Goal: Navigation & Orientation: Find specific page/section

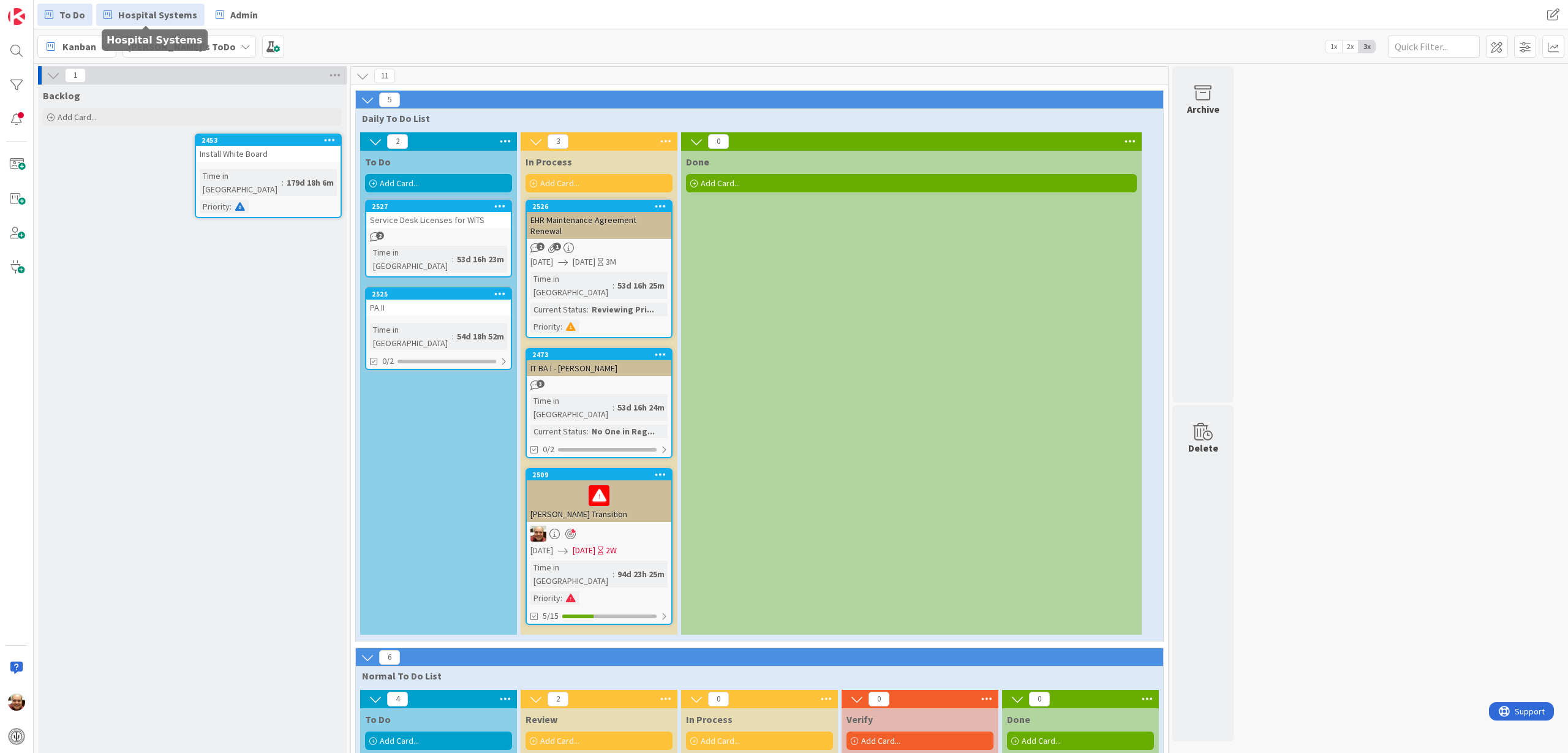
click at [142, 9] on span "Hospital Systems" at bounding box center [158, 15] width 79 height 15
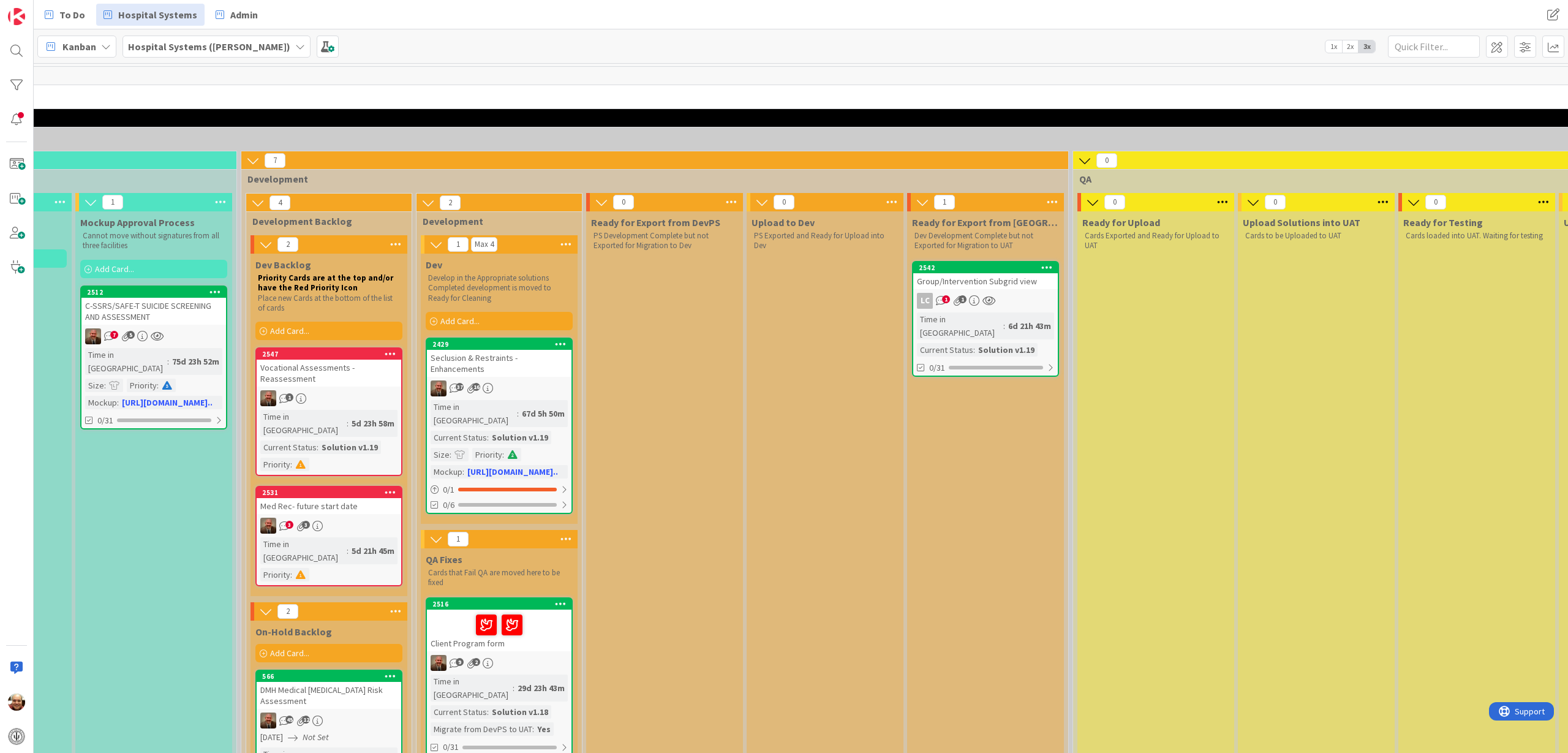
scroll to position [0, 764]
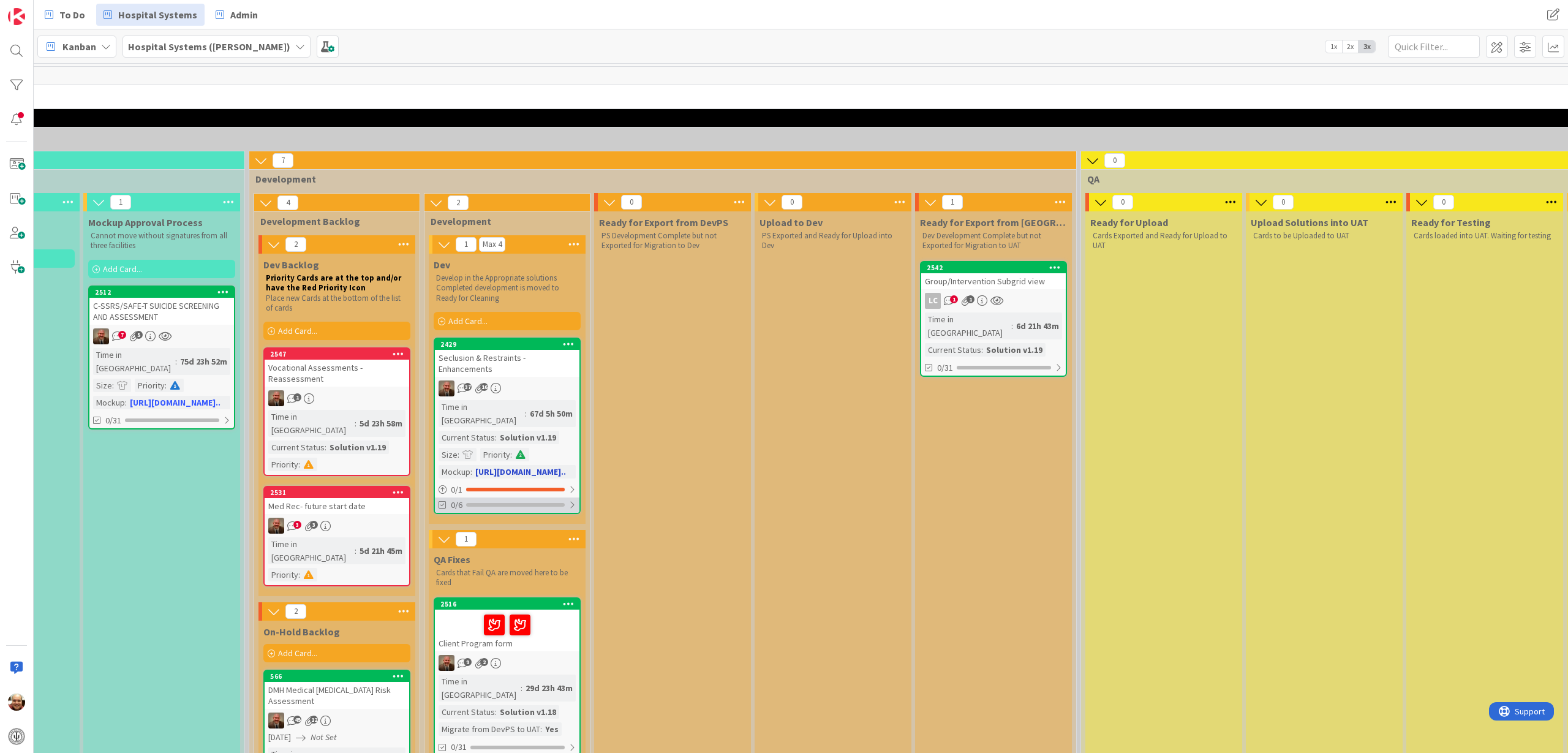
click at [496, 503] on div at bounding box center [515, 504] width 99 height 3
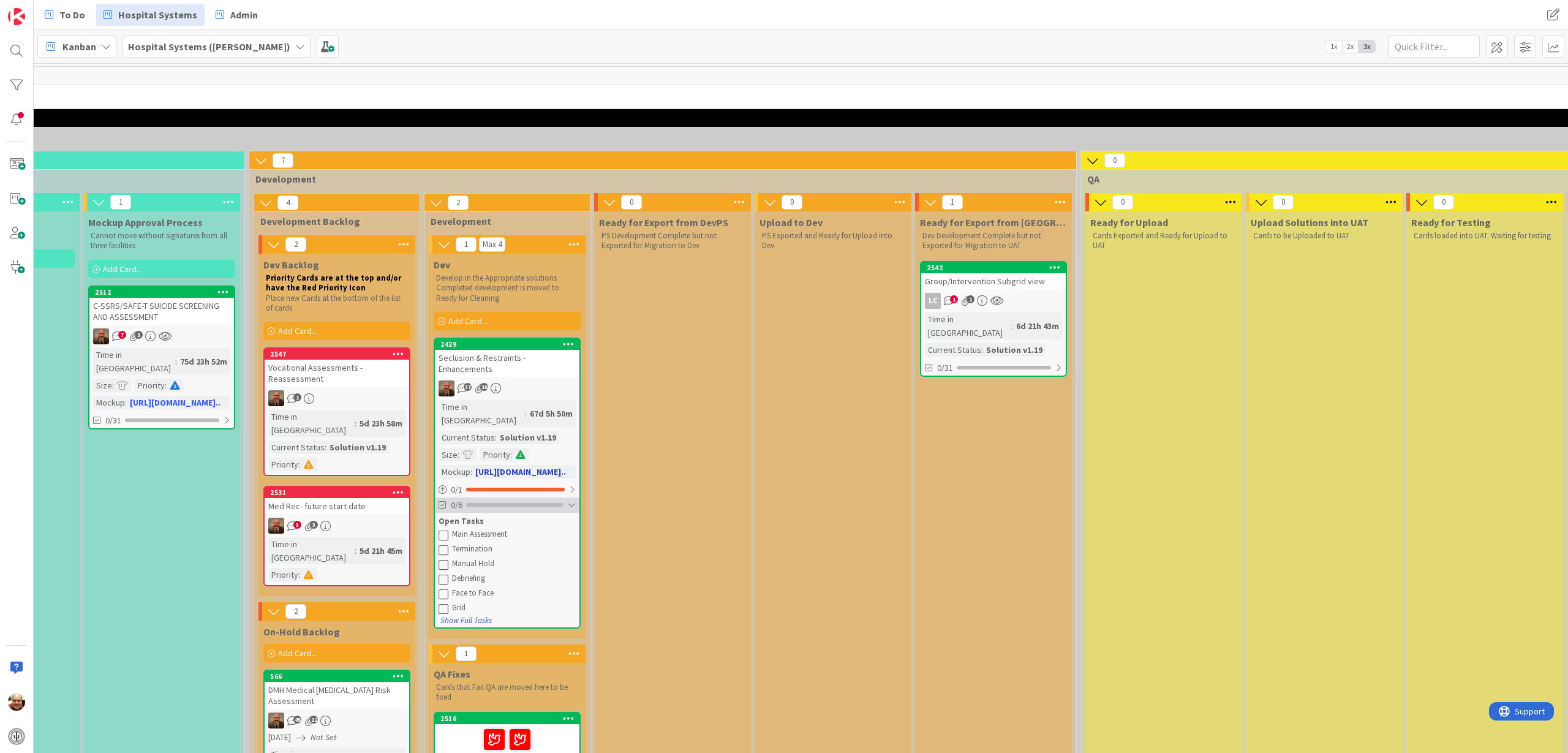
click at [490, 503] on div at bounding box center [515, 504] width 98 height 3
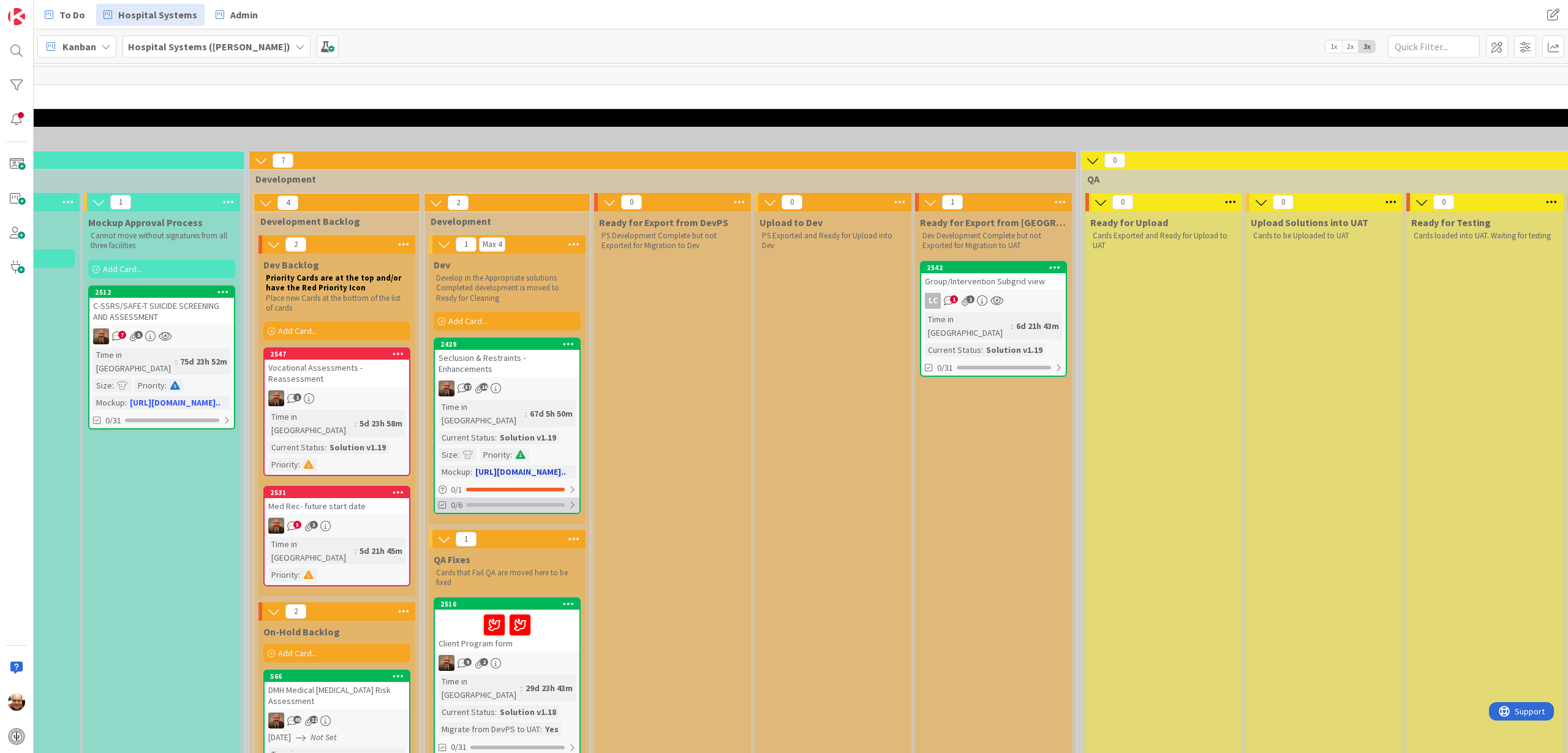
click at [490, 503] on div at bounding box center [515, 504] width 99 height 3
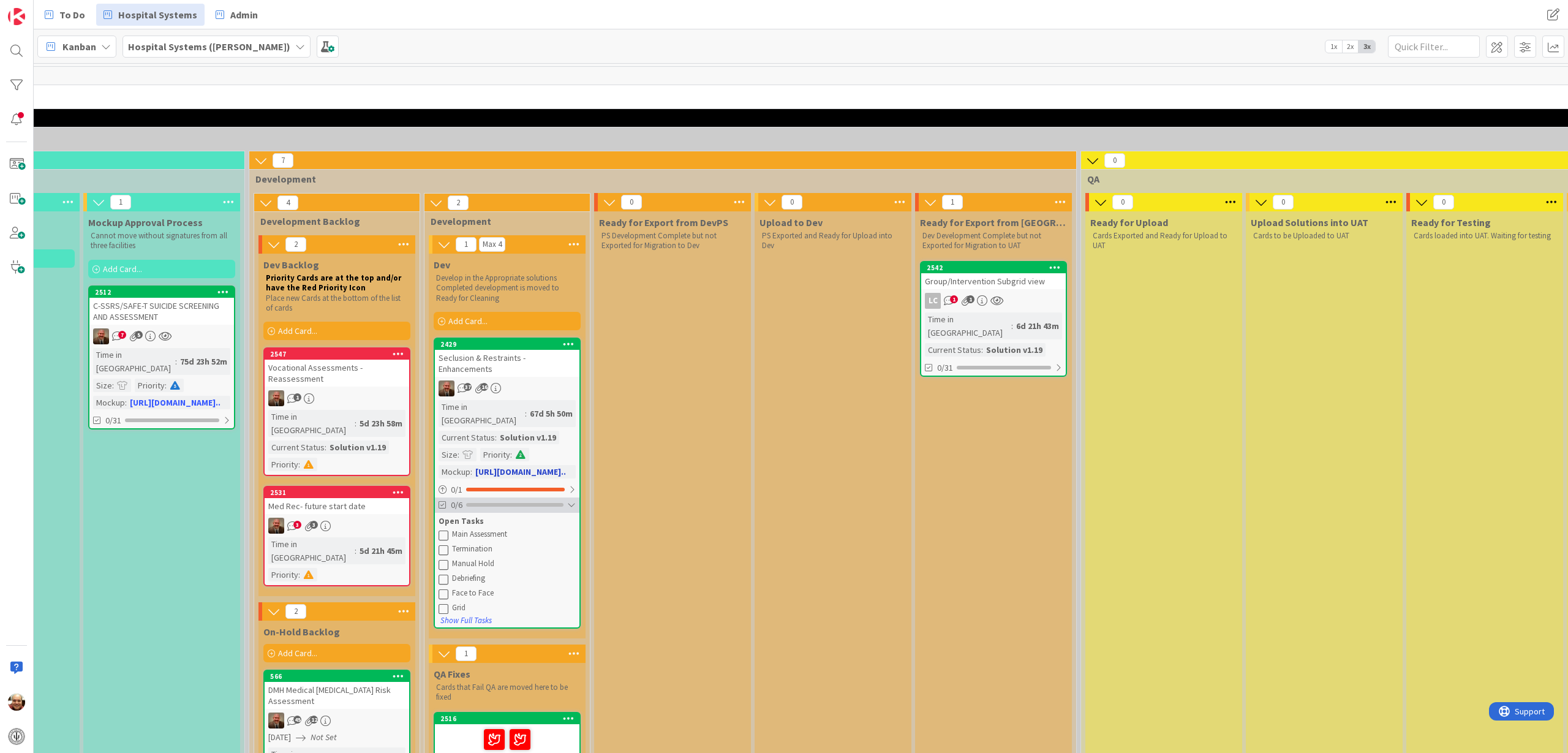
click at [506, 503] on div at bounding box center [515, 504] width 98 height 3
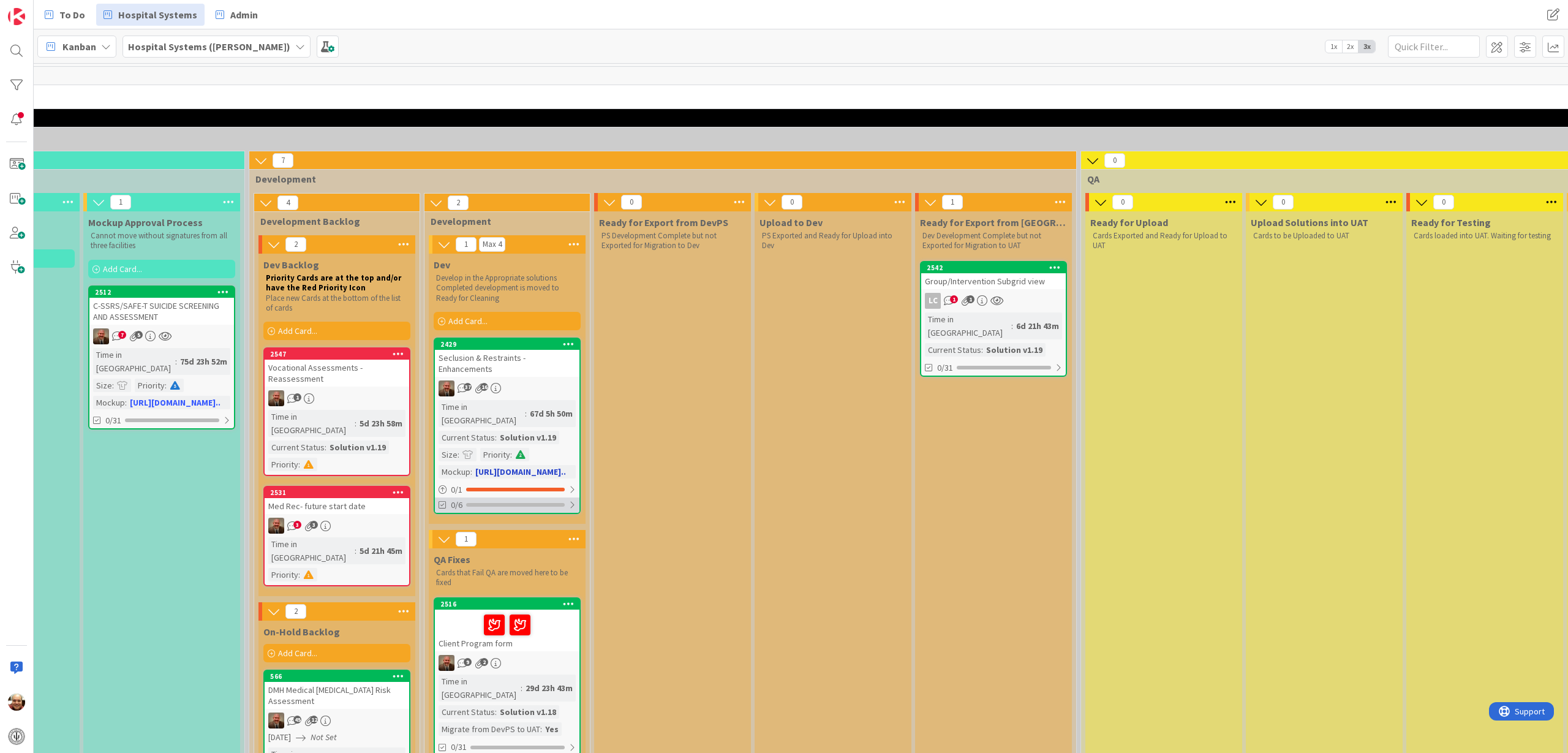
click at [493, 503] on div at bounding box center [515, 504] width 99 height 3
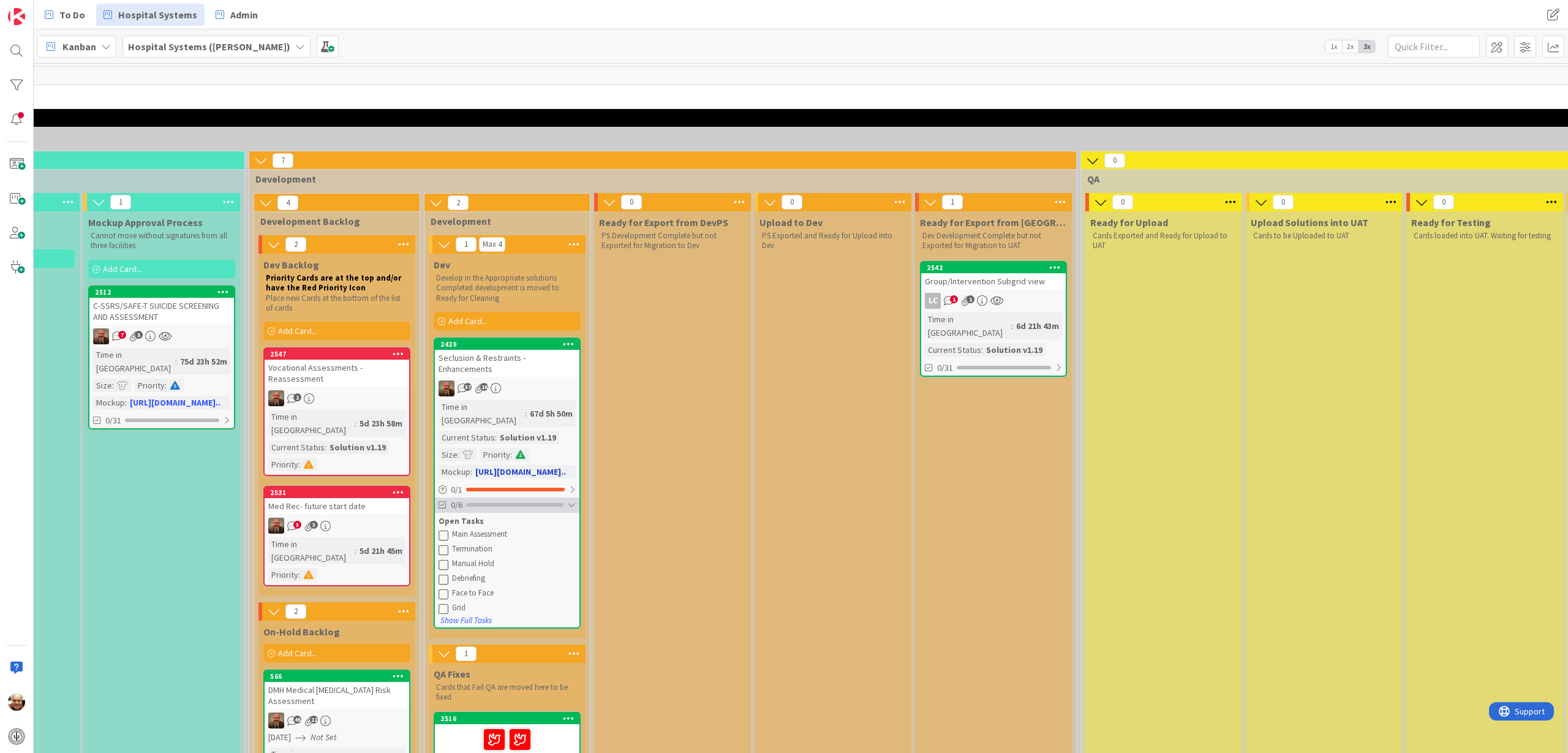
click at [493, 503] on div at bounding box center [515, 504] width 98 height 3
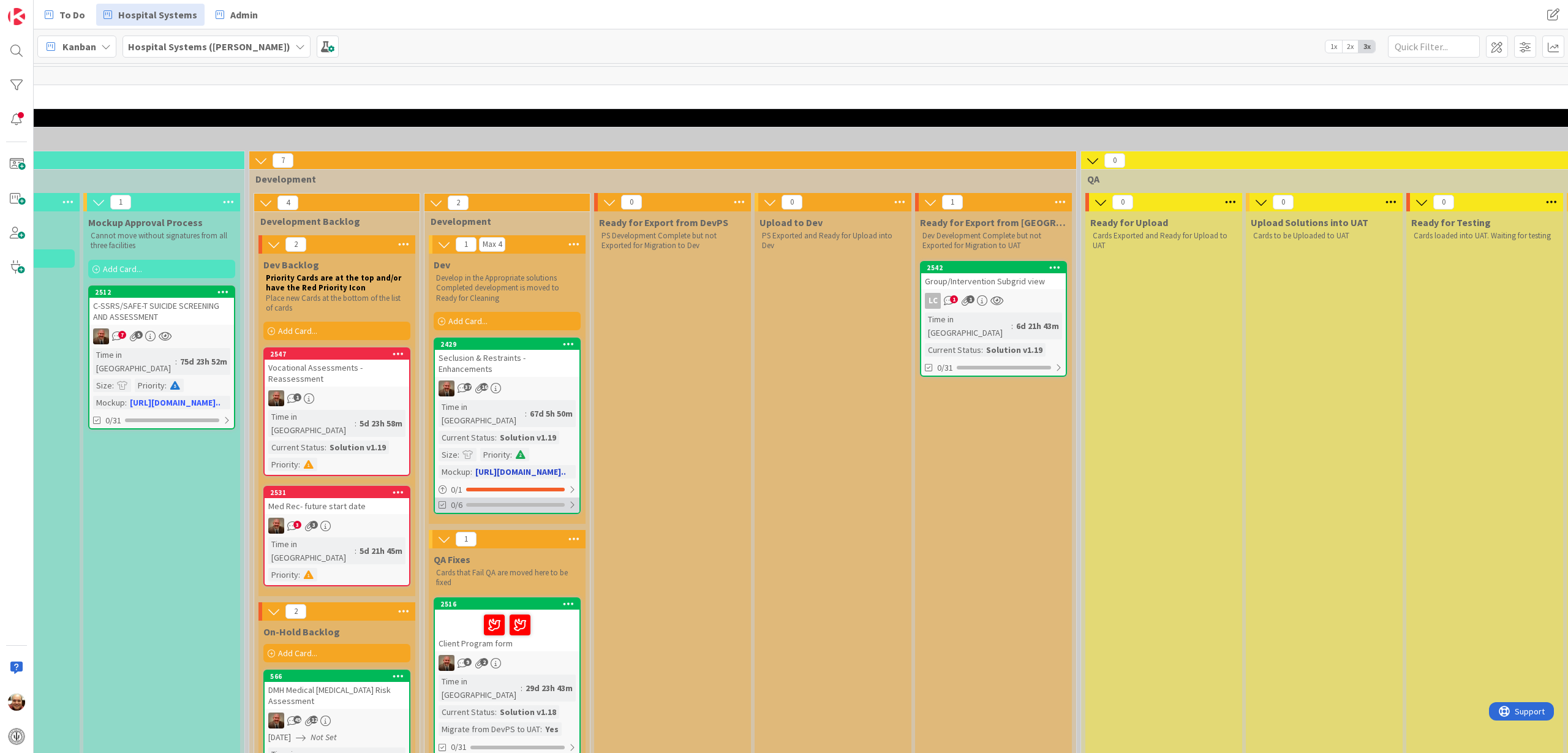
click at [493, 503] on div at bounding box center [515, 504] width 99 height 3
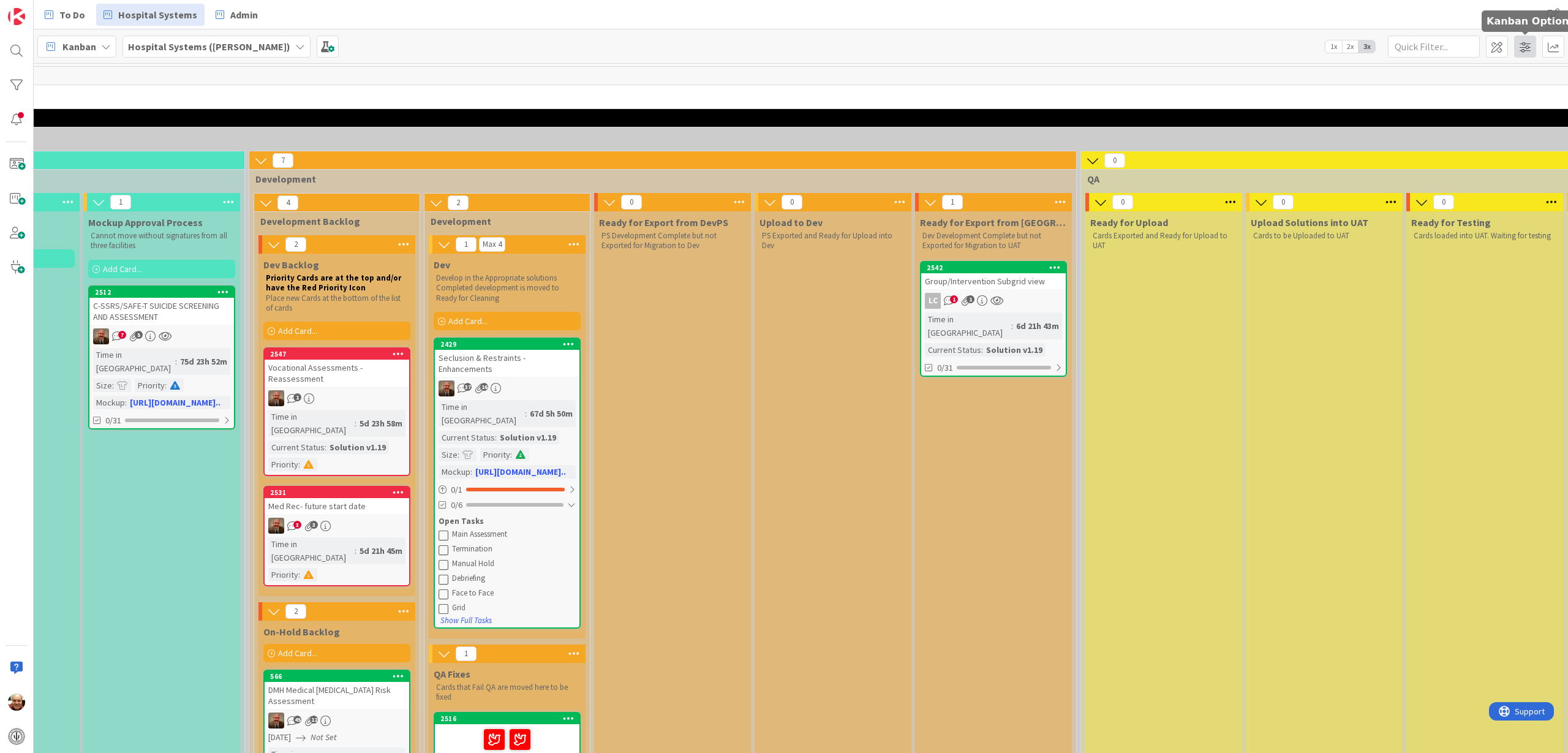
click at [1525, 46] on span at bounding box center [1526, 46] width 22 height 22
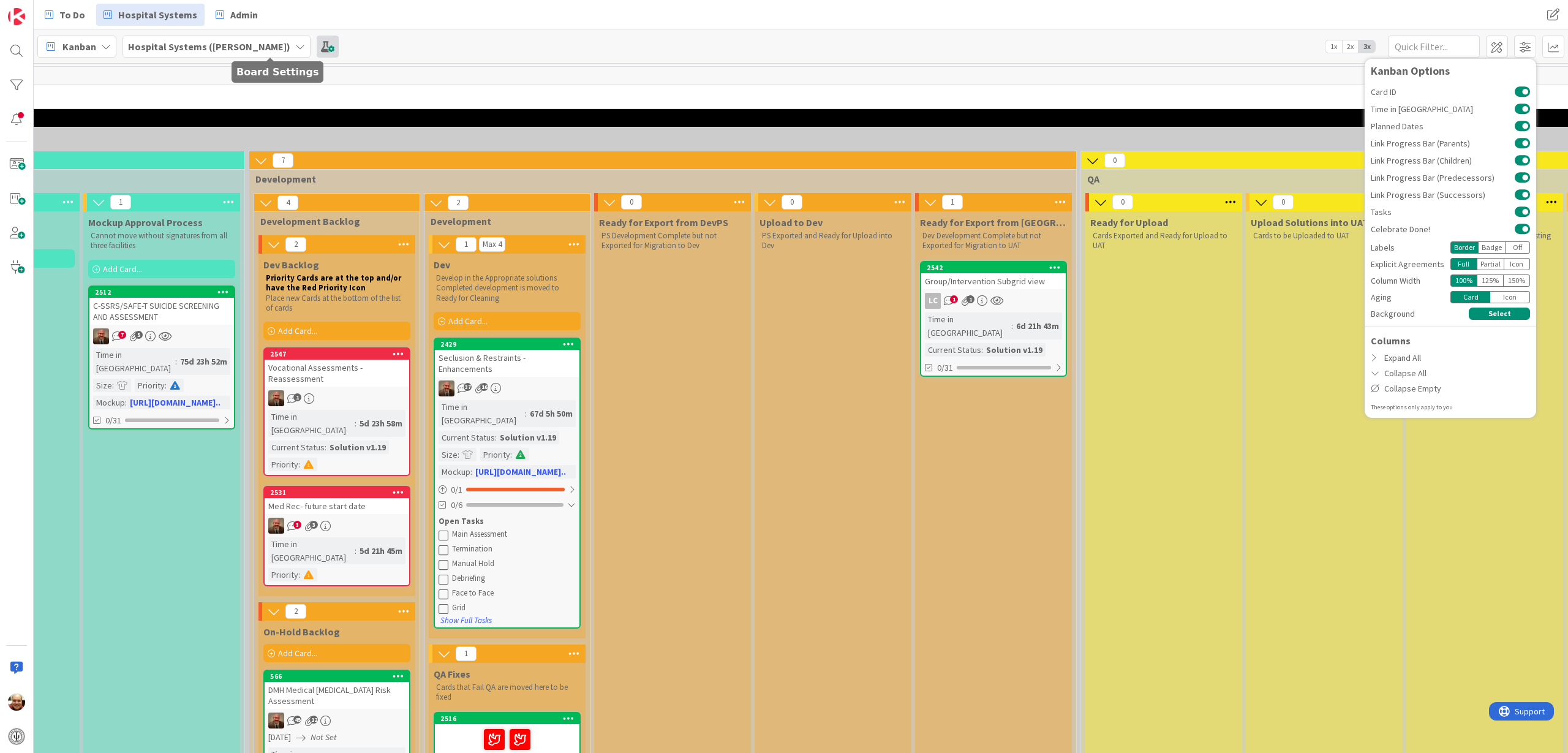
click at [317, 44] on span at bounding box center [328, 46] width 22 height 22
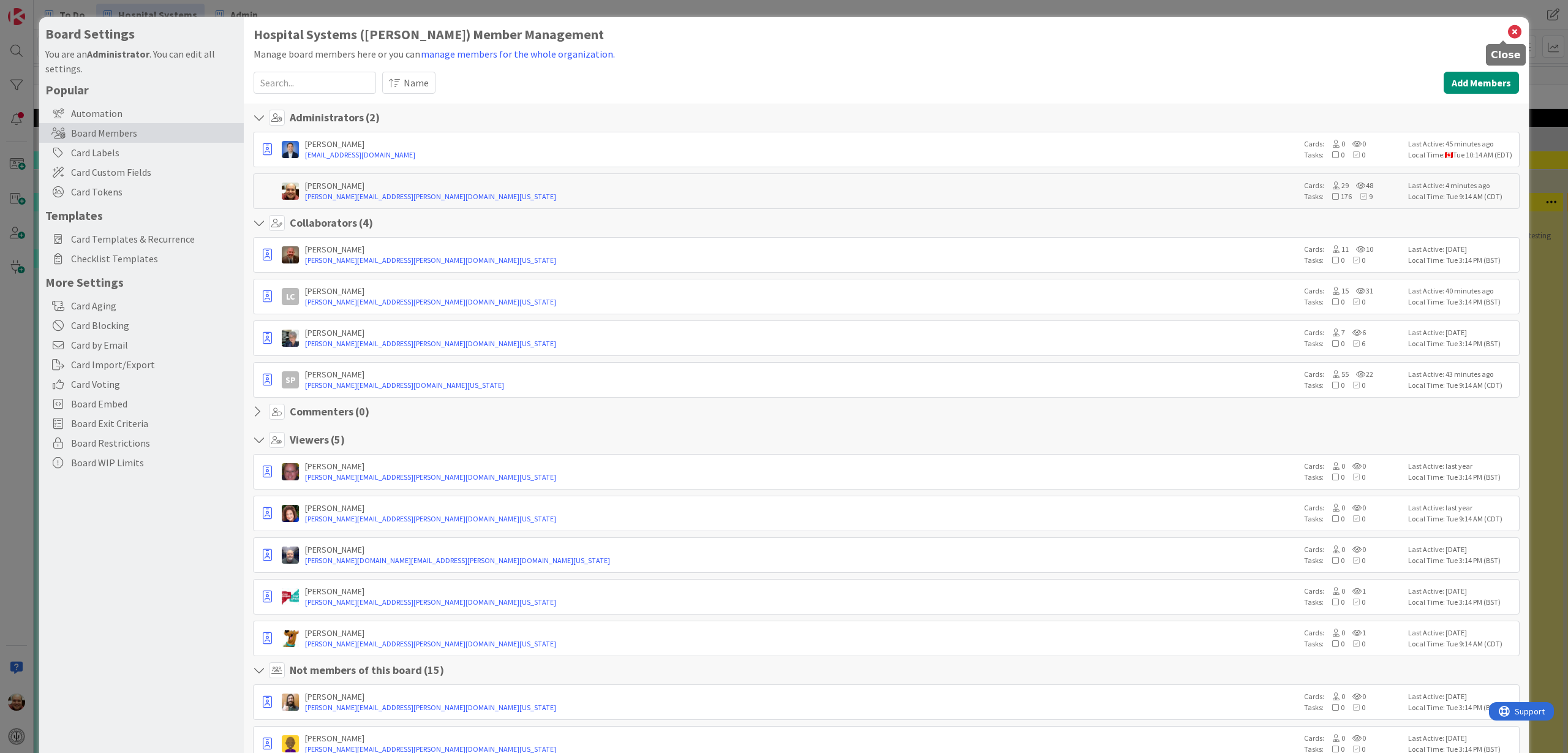
click at [1507, 31] on icon at bounding box center [1515, 32] width 16 height 17
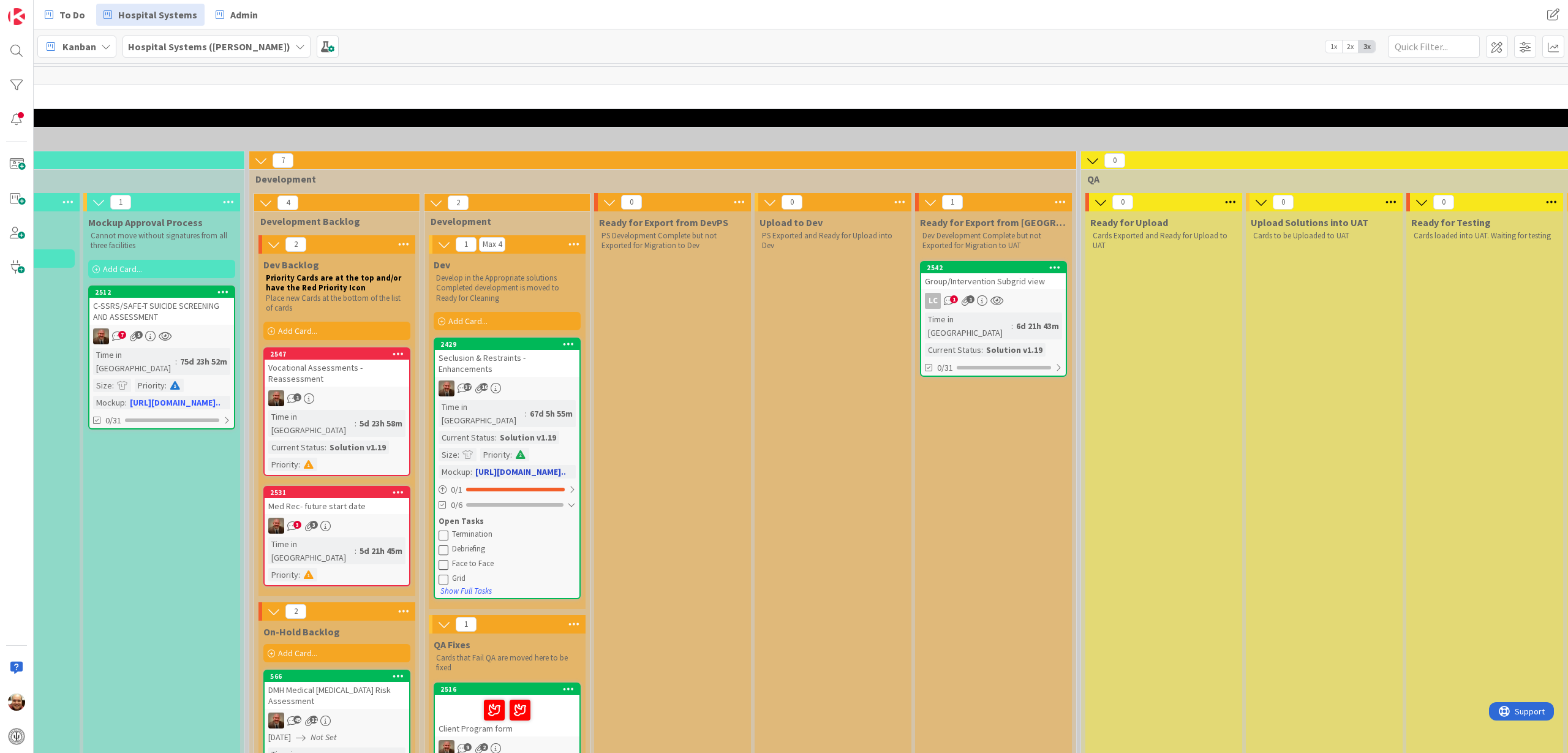
click at [490, 340] on div "2429" at bounding box center [510, 344] width 139 height 8
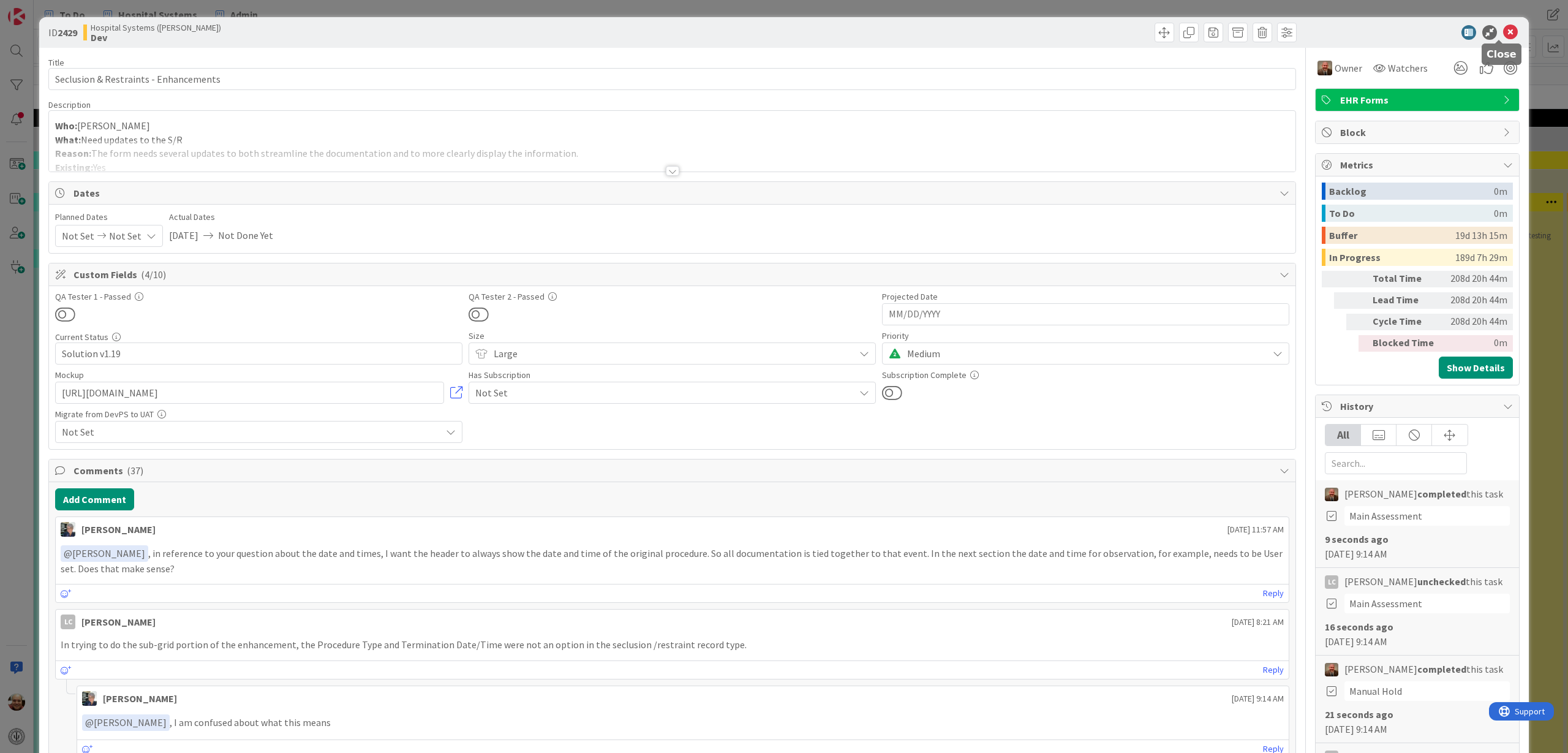
click at [1504, 30] on icon at bounding box center [1511, 32] width 15 height 15
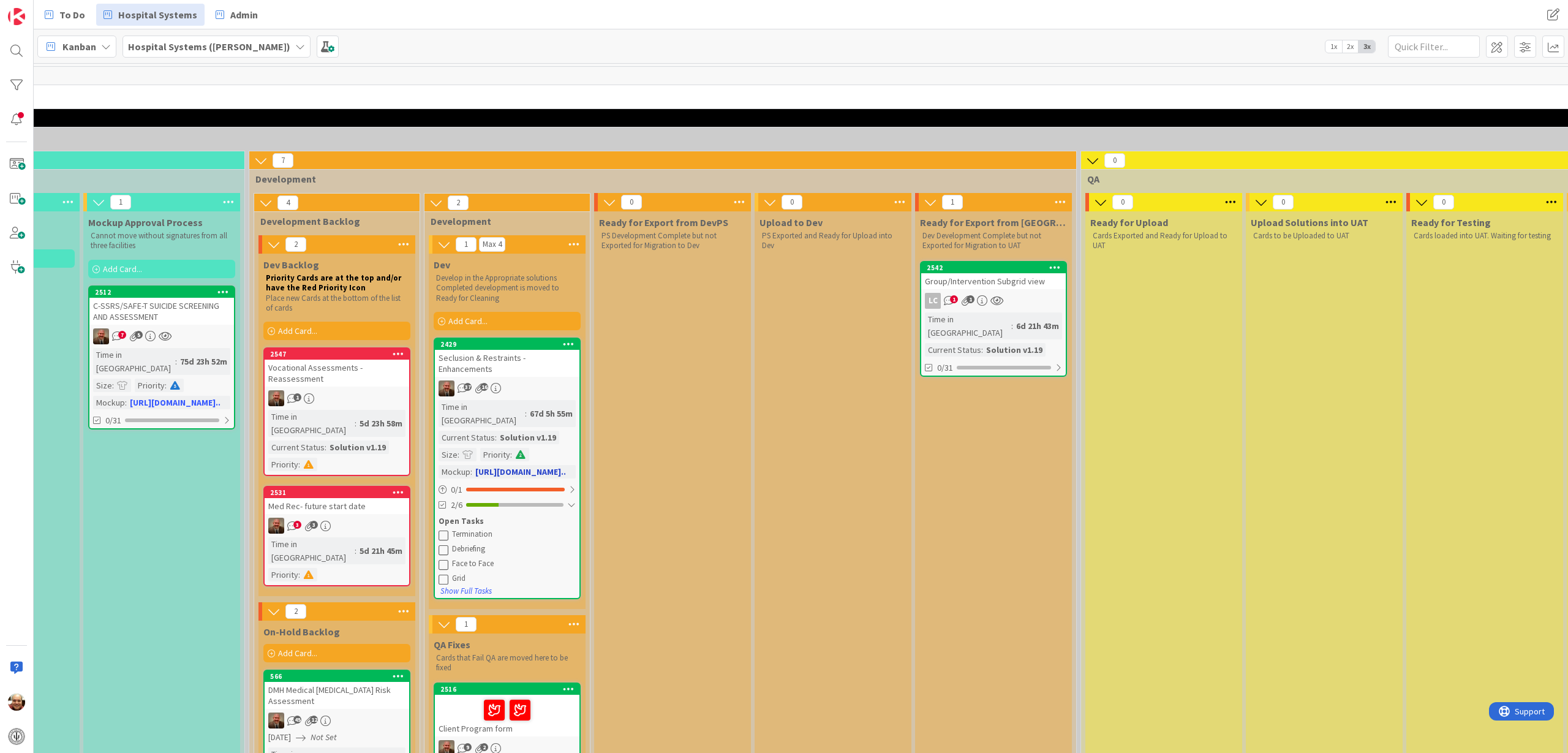
click at [499, 362] on div "Seclusion & Restraints - Enhancements" at bounding box center [507, 363] width 145 height 27
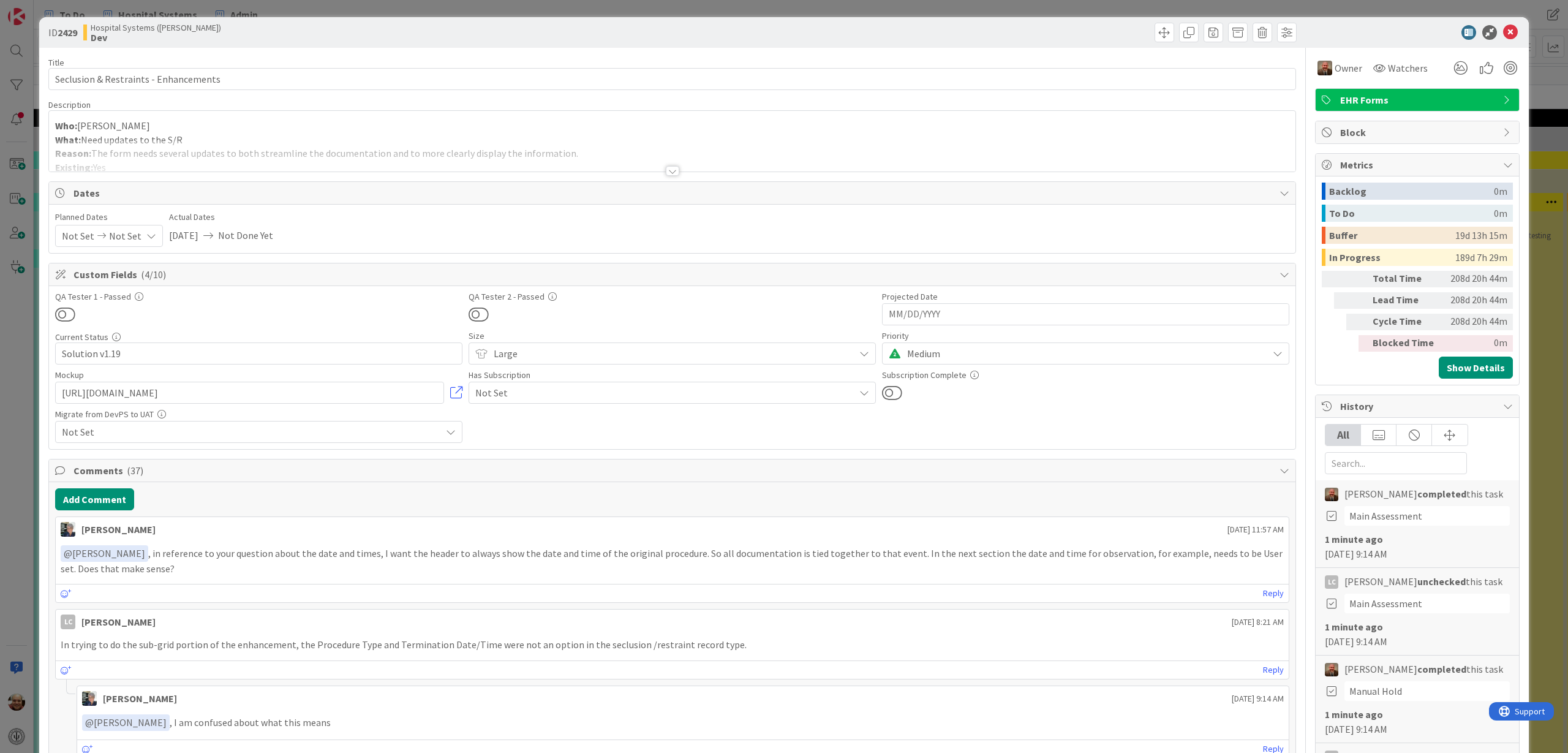
click at [670, 173] on div at bounding box center [672, 171] width 13 height 10
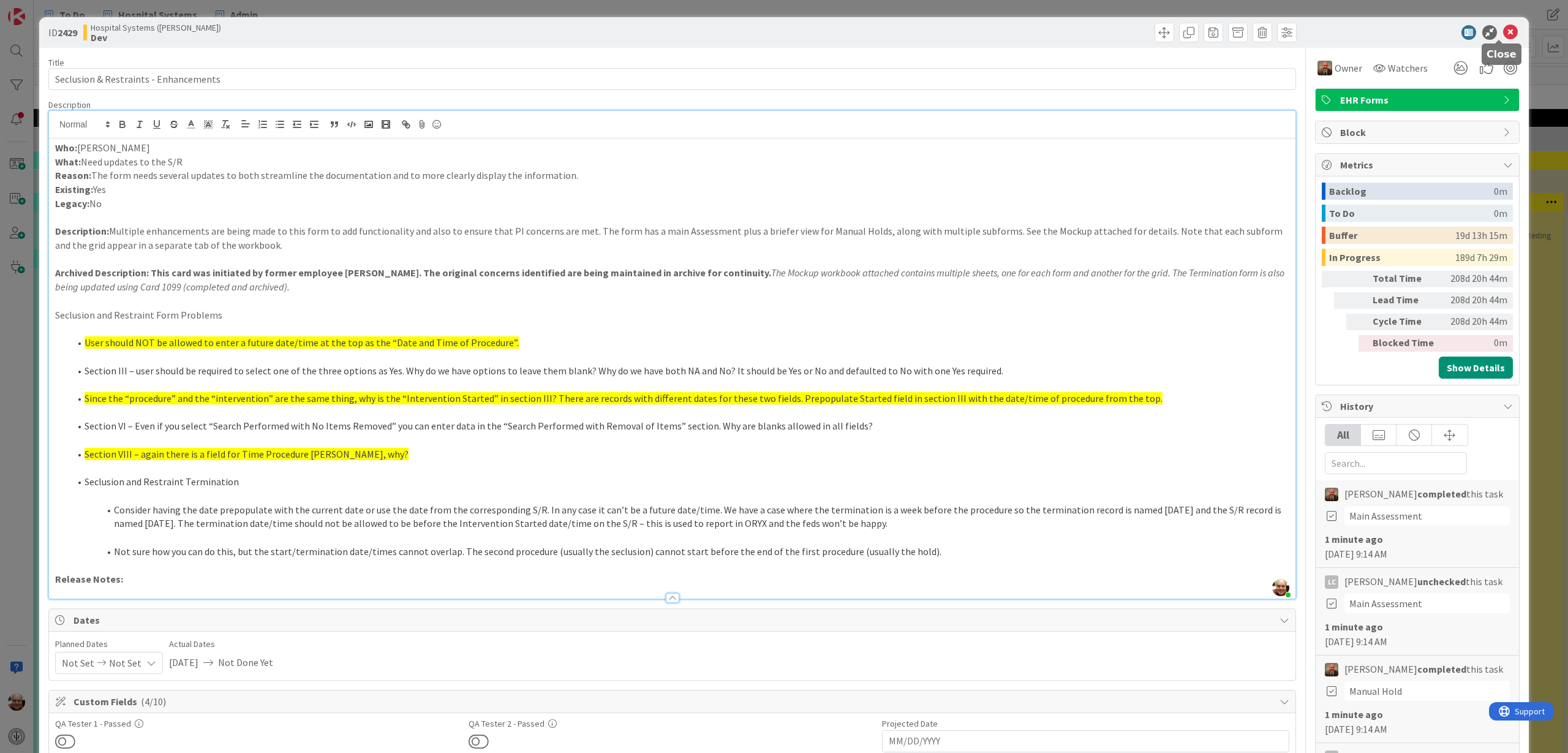
click at [1504, 32] on icon at bounding box center [1511, 32] width 15 height 15
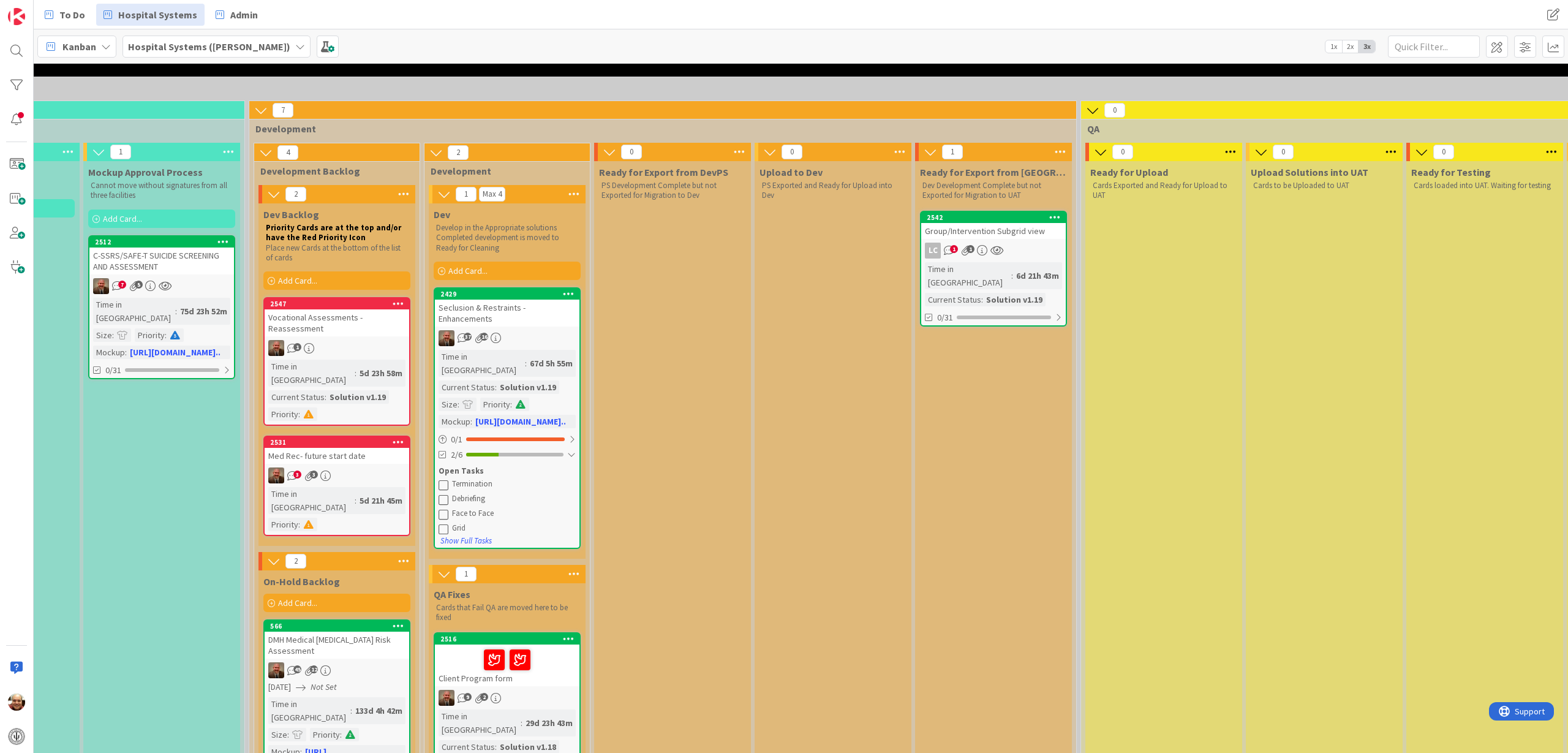
scroll to position [77, 764]
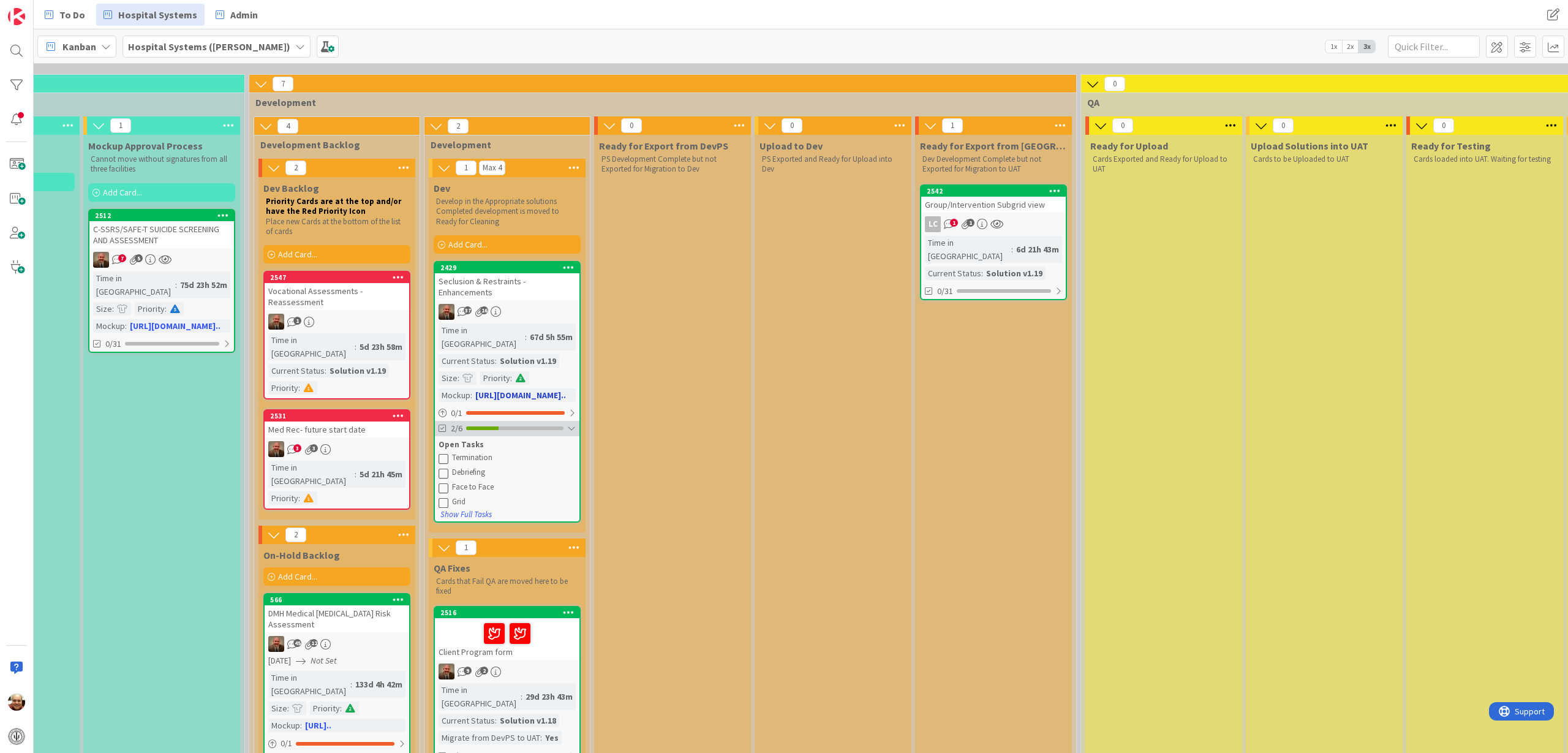
click at [524, 426] on div at bounding box center [515, 427] width 98 height 3
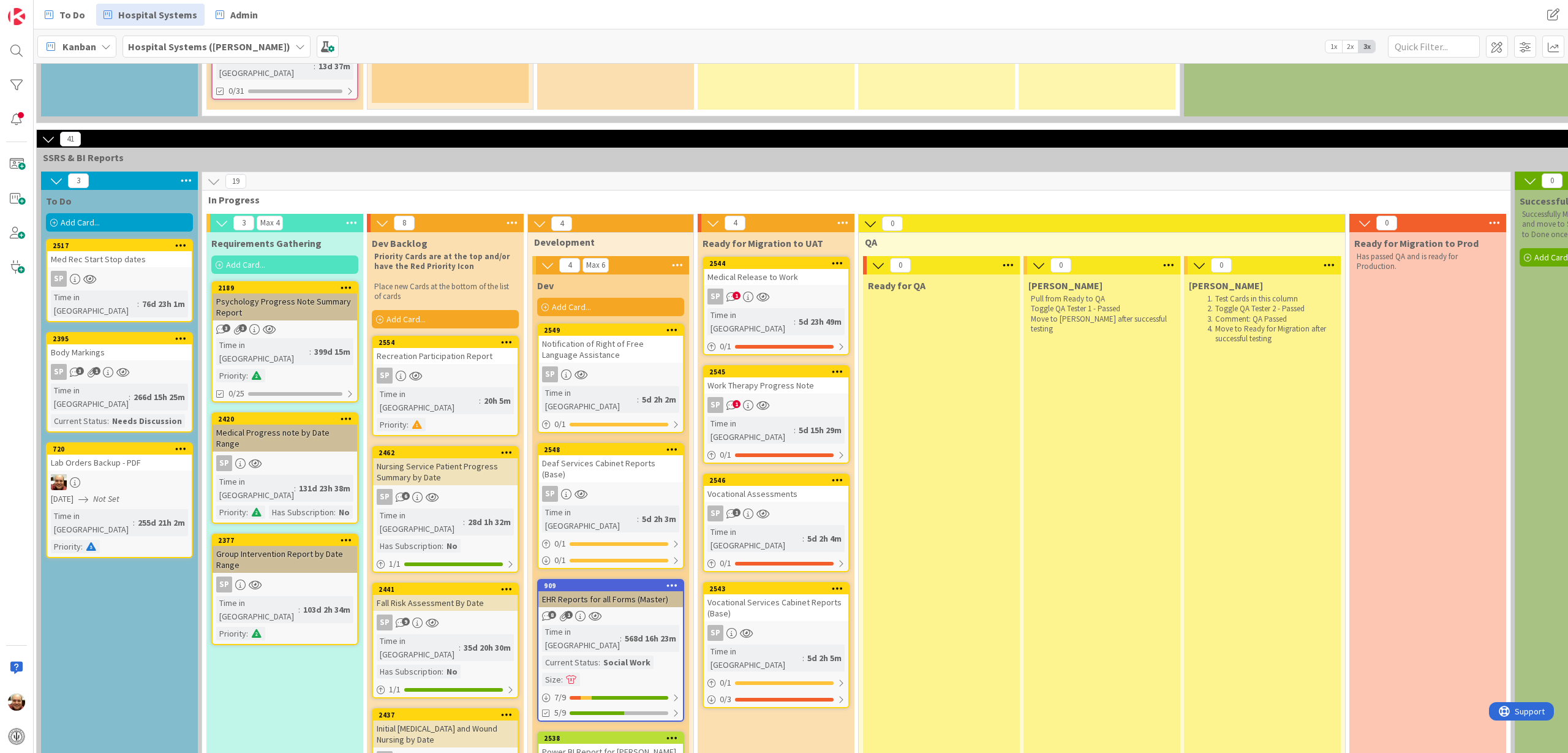
scroll to position [1531, 167]
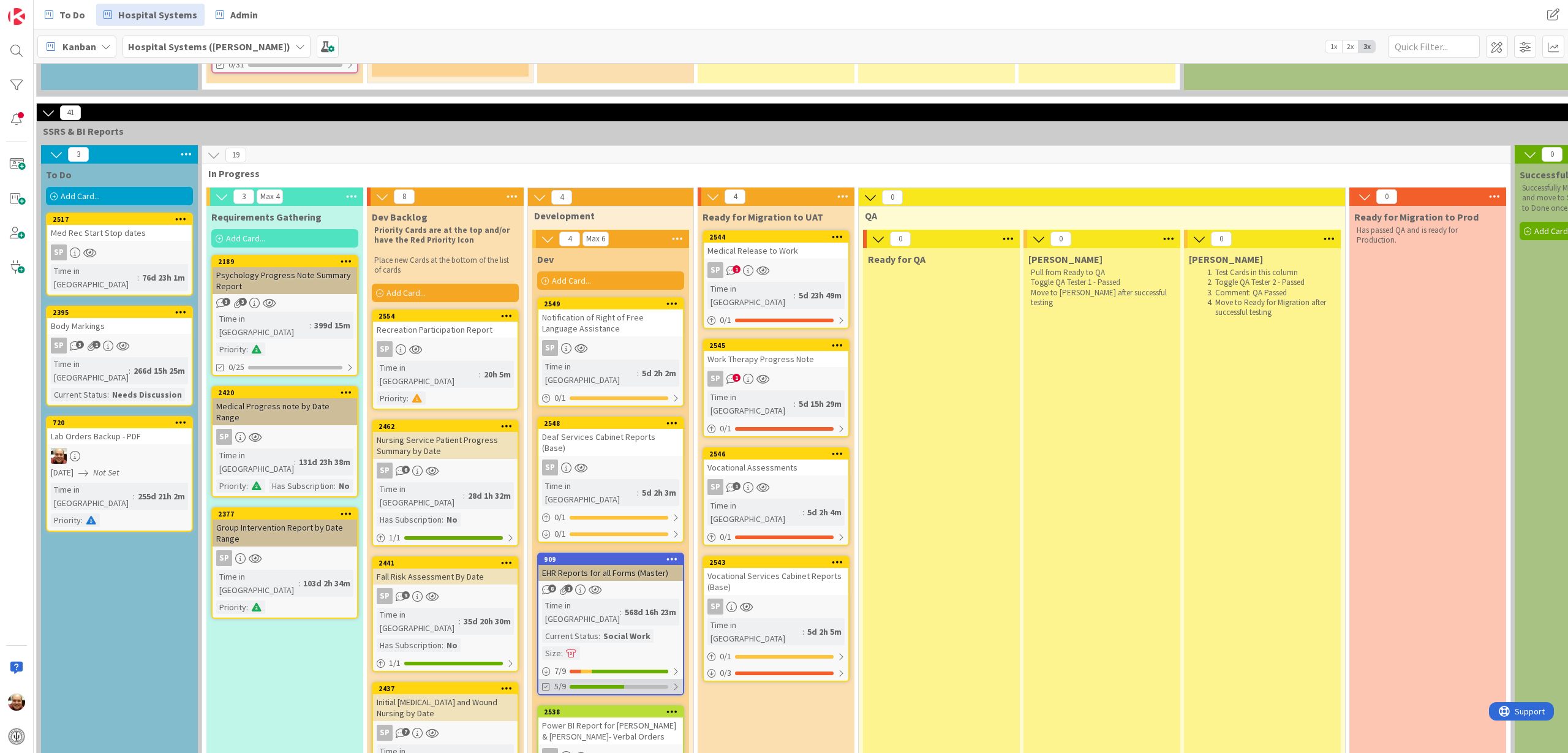
click at [599, 678] on div "5/9" at bounding box center [611, 686] width 145 height 15
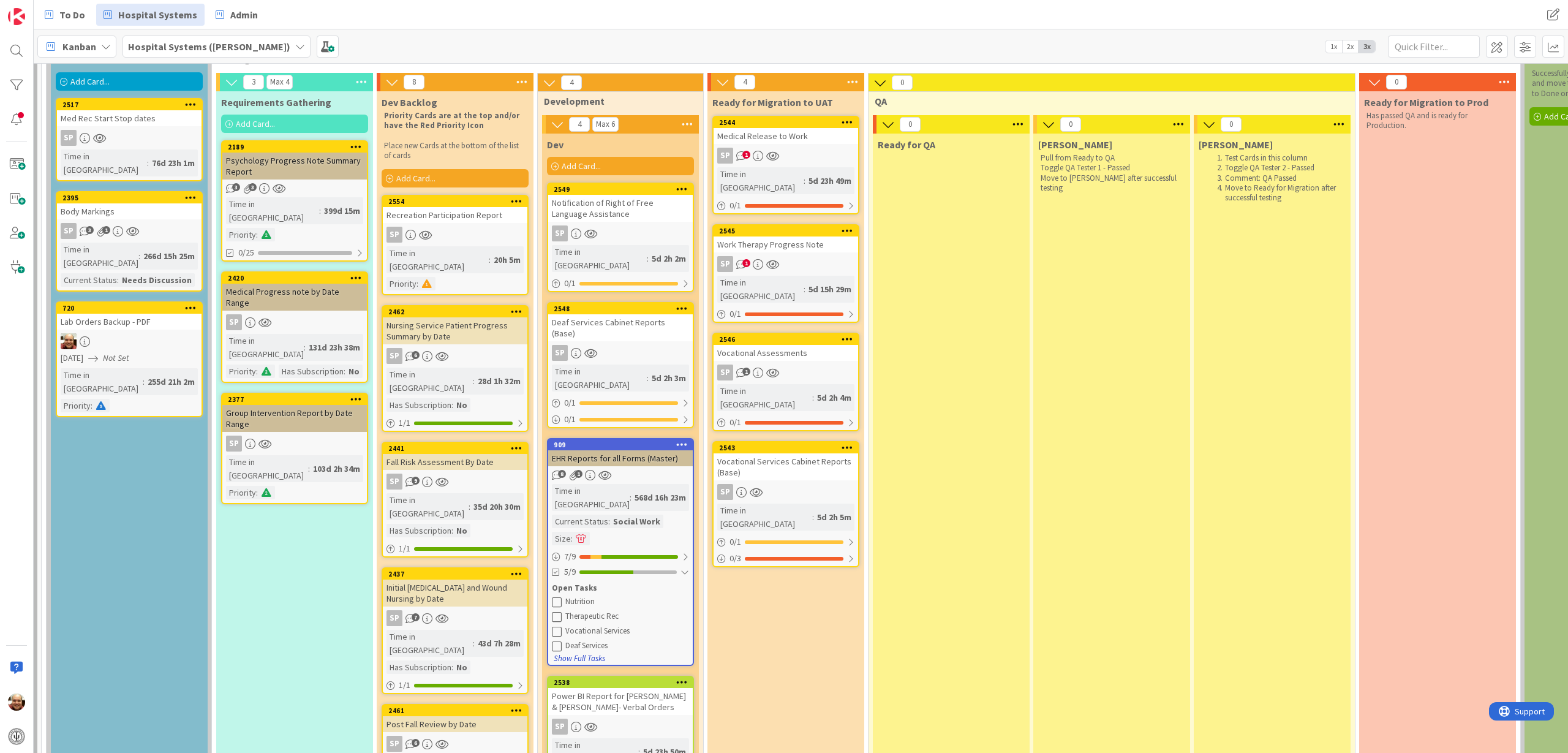
scroll to position [1531, 158]
